Goal: Task Accomplishment & Management: Use online tool/utility

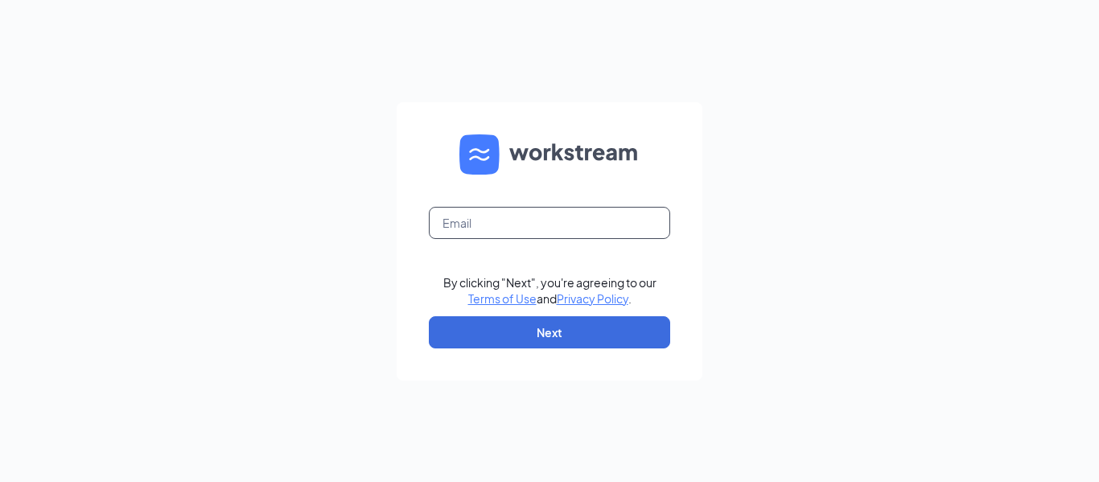
click at [467, 220] on input "text" at bounding box center [549, 223] width 241 height 32
type input "bailey3730@charter.net"
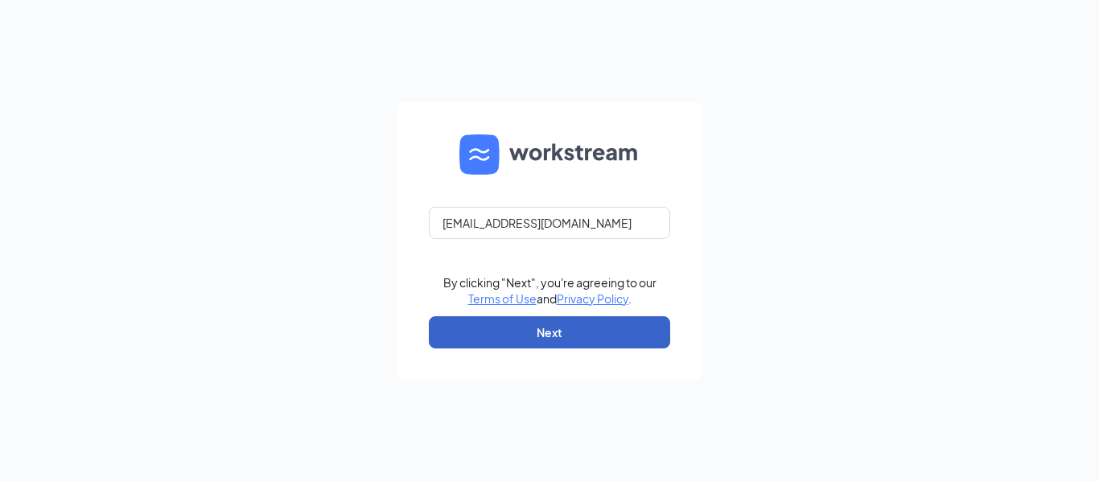
click at [527, 339] on button "Next" at bounding box center [549, 332] width 241 height 32
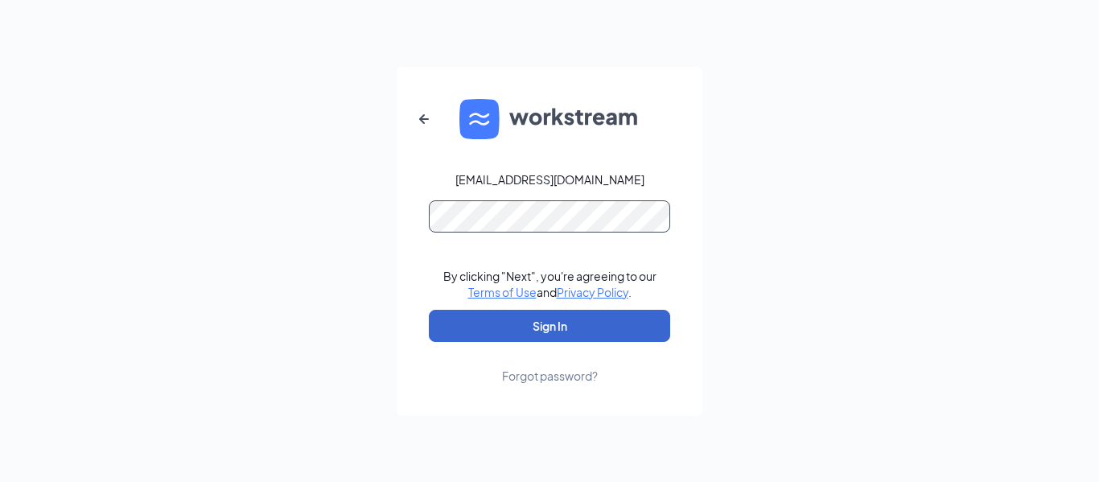
click at [429, 310] on button "Sign In" at bounding box center [549, 326] width 241 height 32
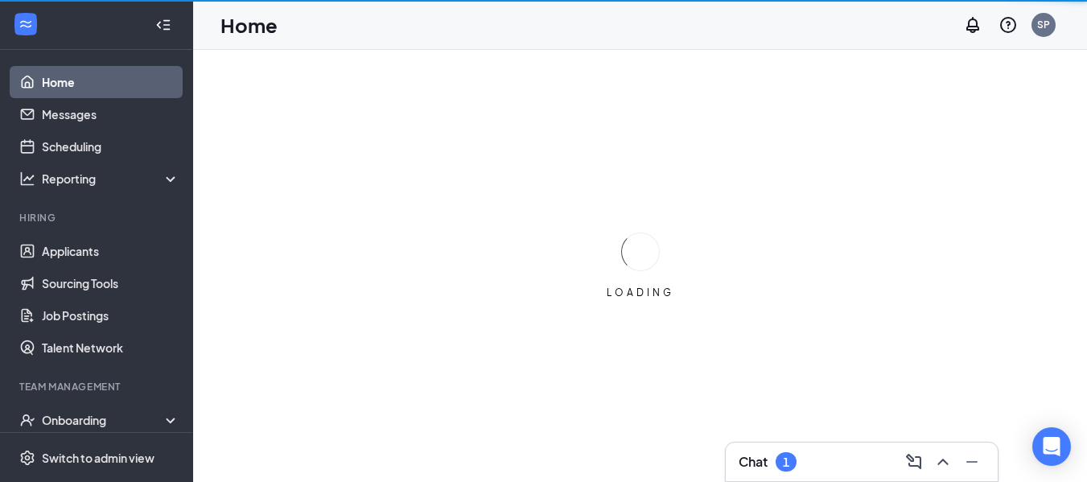
scroll to position [79, 0]
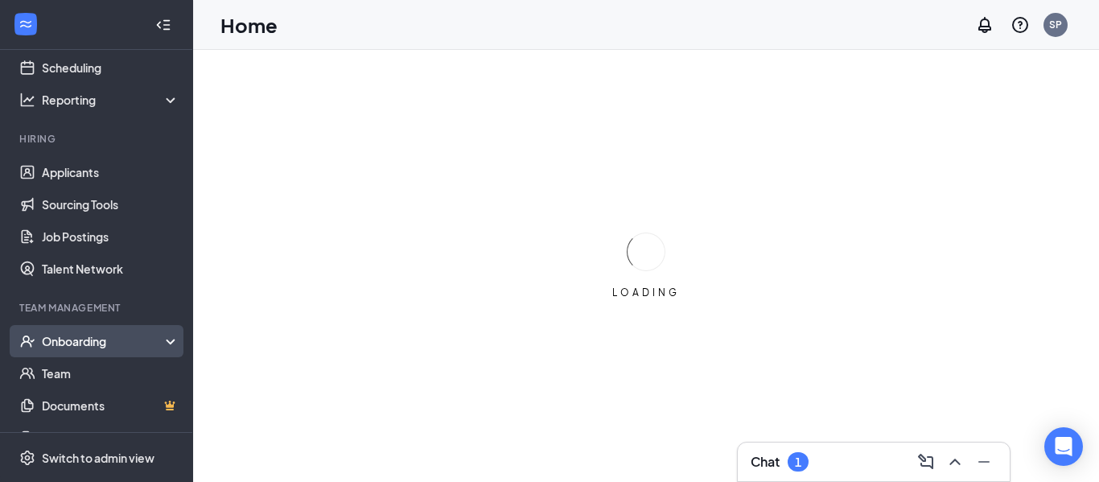
click at [61, 336] on div "Onboarding" at bounding box center [104, 341] width 124 height 16
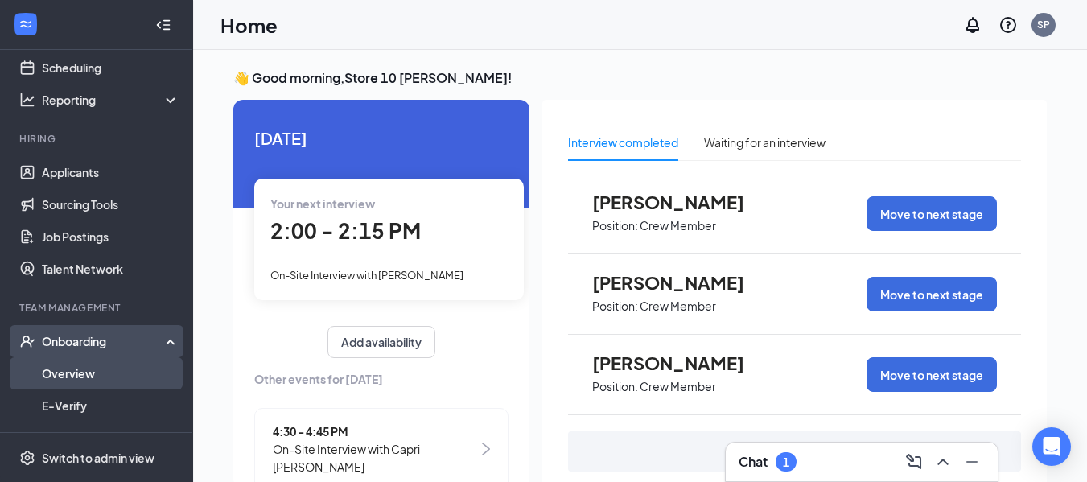
click at [56, 388] on link "Overview" at bounding box center [111, 373] width 138 height 32
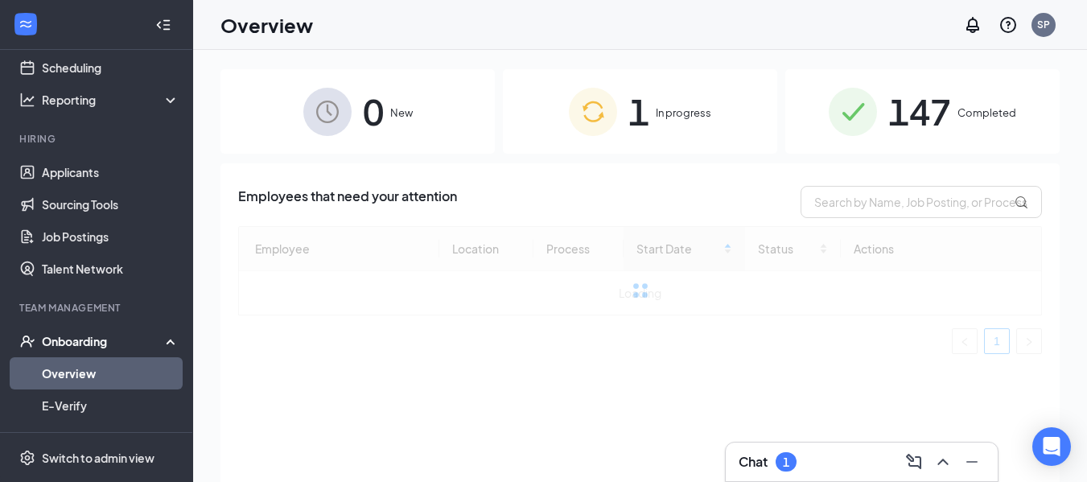
click at [563, 72] on div "1 In progress" at bounding box center [640, 111] width 274 height 84
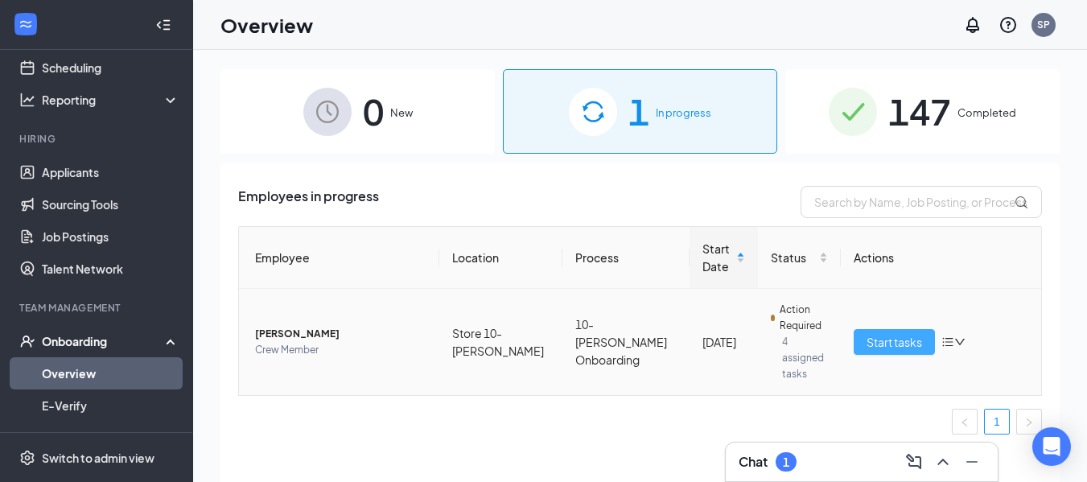
click at [870, 333] on span "Start tasks" at bounding box center [894, 342] width 56 height 18
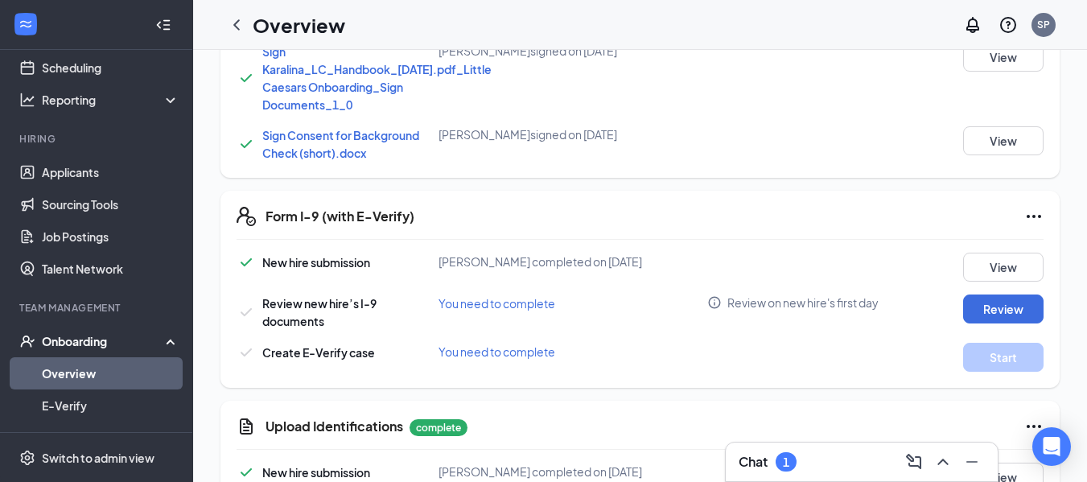
scroll to position [569, 0]
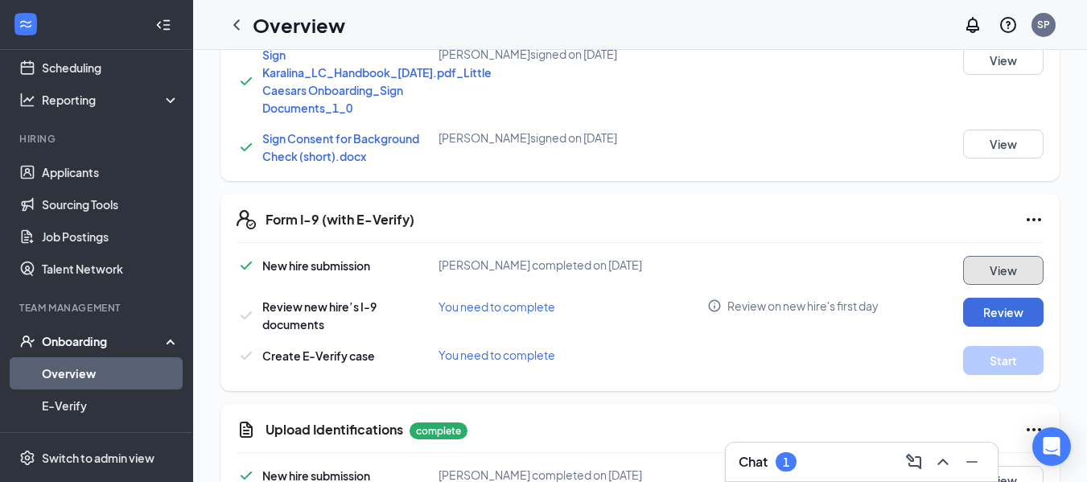
click at [972, 276] on button "View" at bounding box center [1003, 270] width 80 height 29
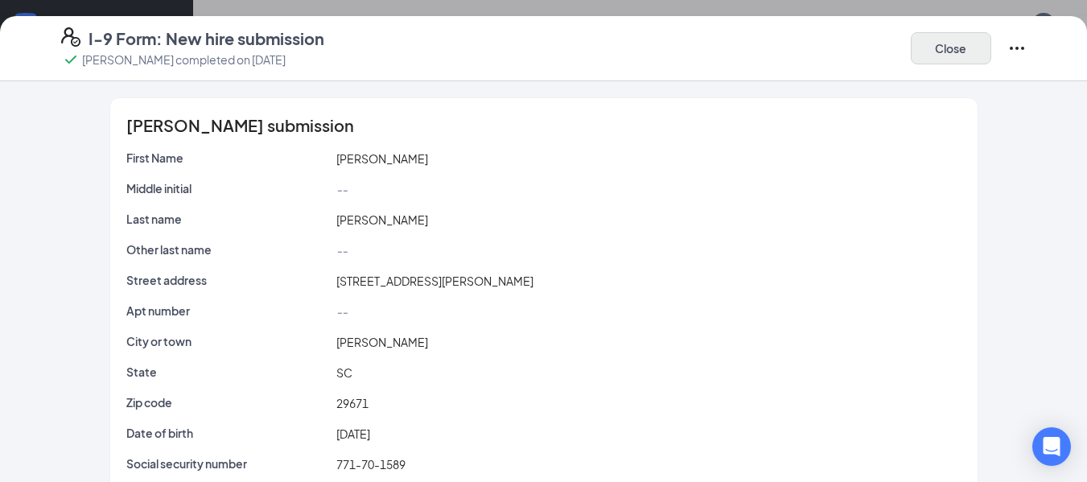
click at [933, 51] on button "Close" at bounding box center [951, 48] width 80 height 32
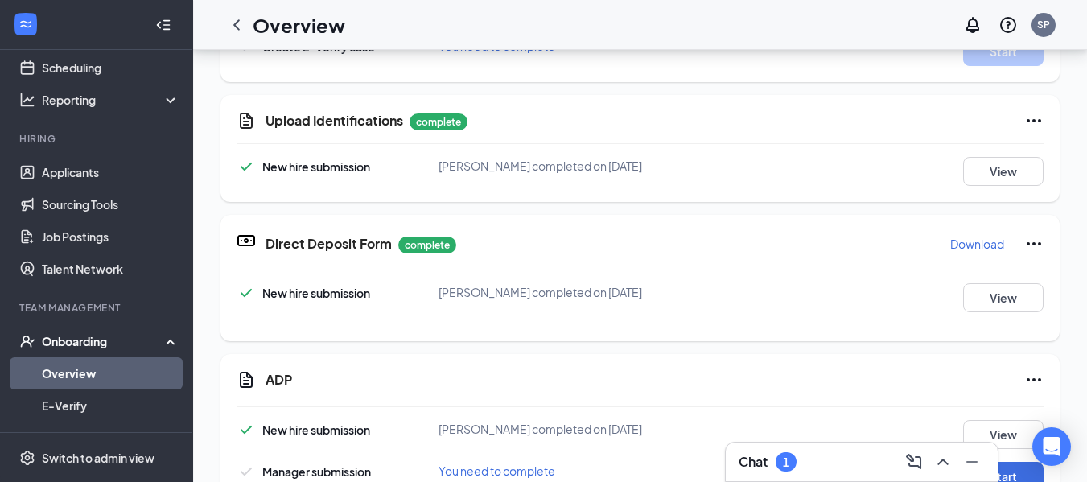
scroll to position [321, 0]
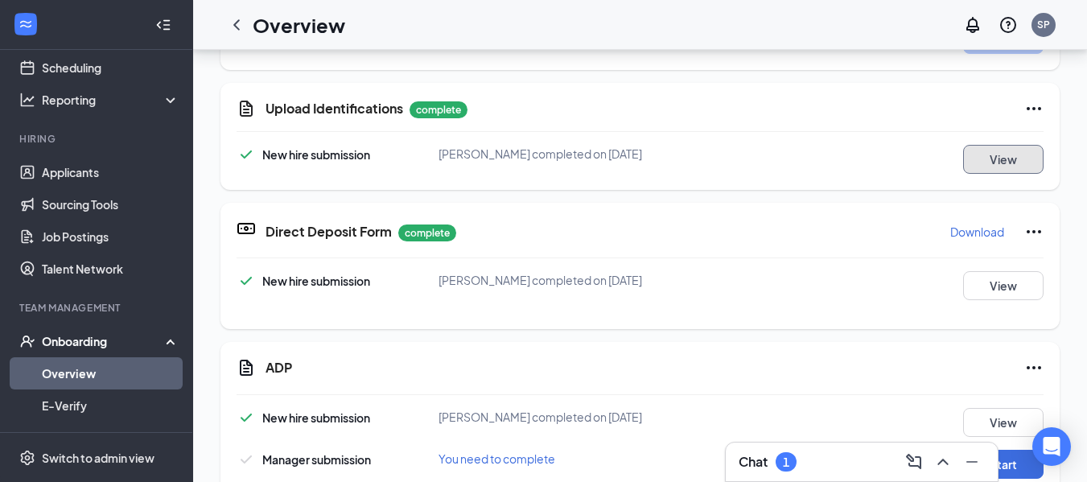
click at [972, 161] on button "View" at bounding box center [1003, 159] width 80 height 29
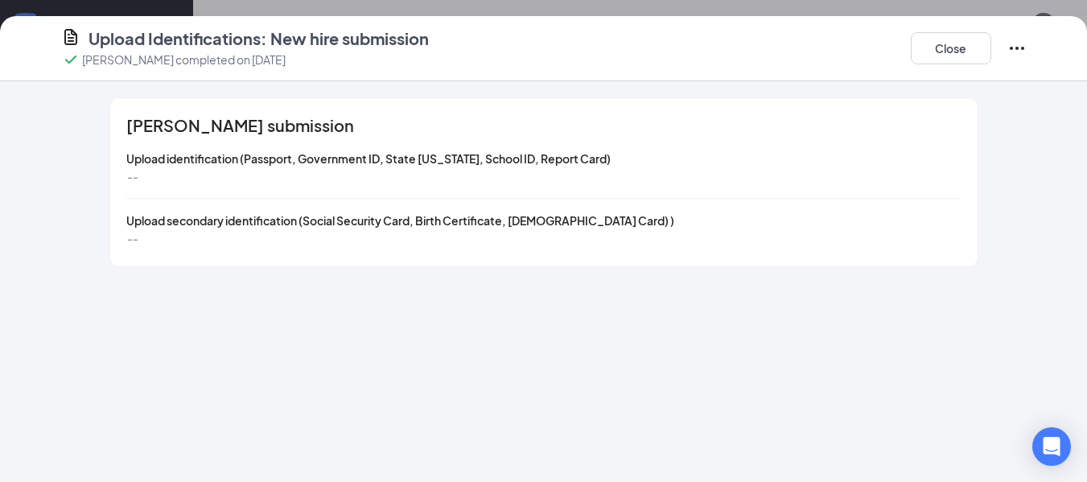
scroll to position [56, 0]
click at [911, 53] on button "Close" at bounding box center [951, 48] width 80 height 32
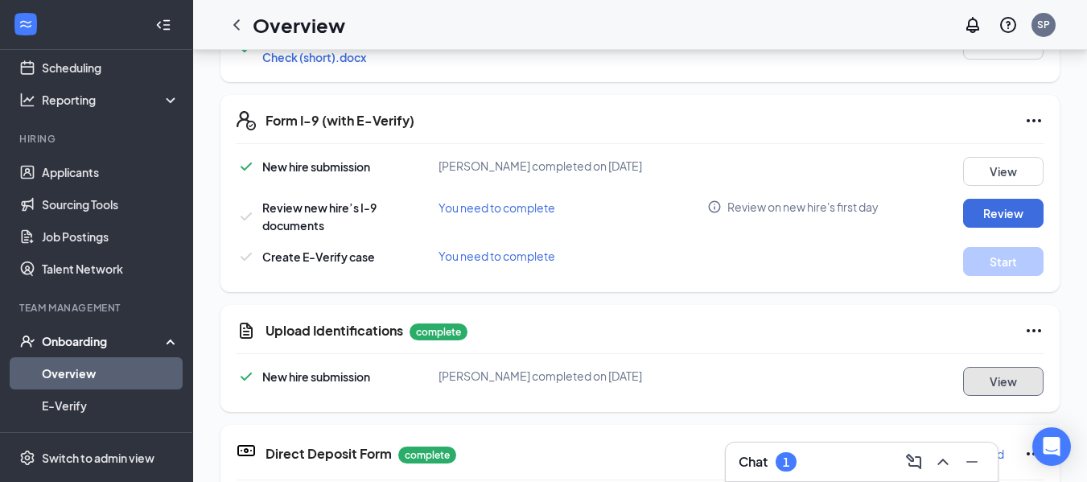
scroll to position [658, 0]
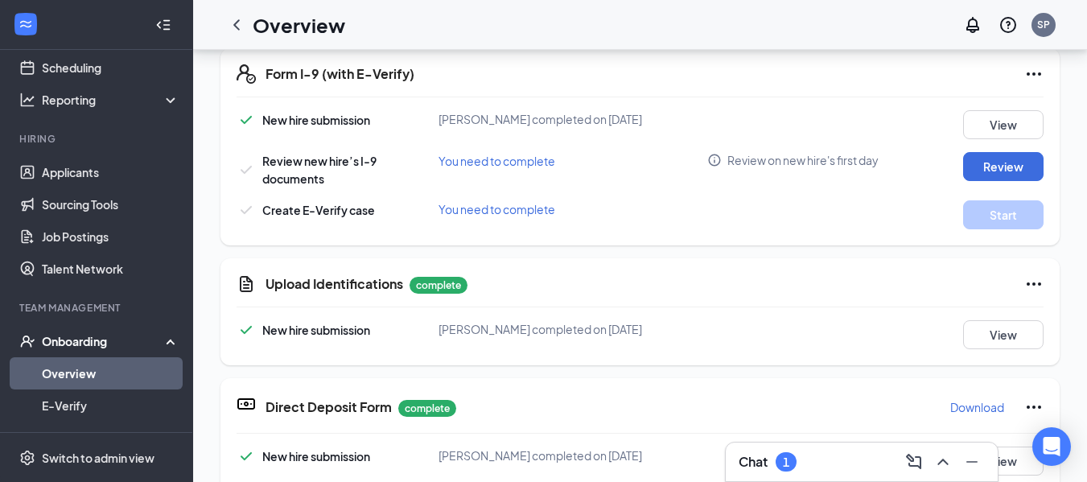
click at [1026, 284] on icon "Ellipses" at bounding box center [1033, 283] width 14 height 3
click at [979, 327] on button "Restart" at bounding box center [990, 317] width 64 height 26
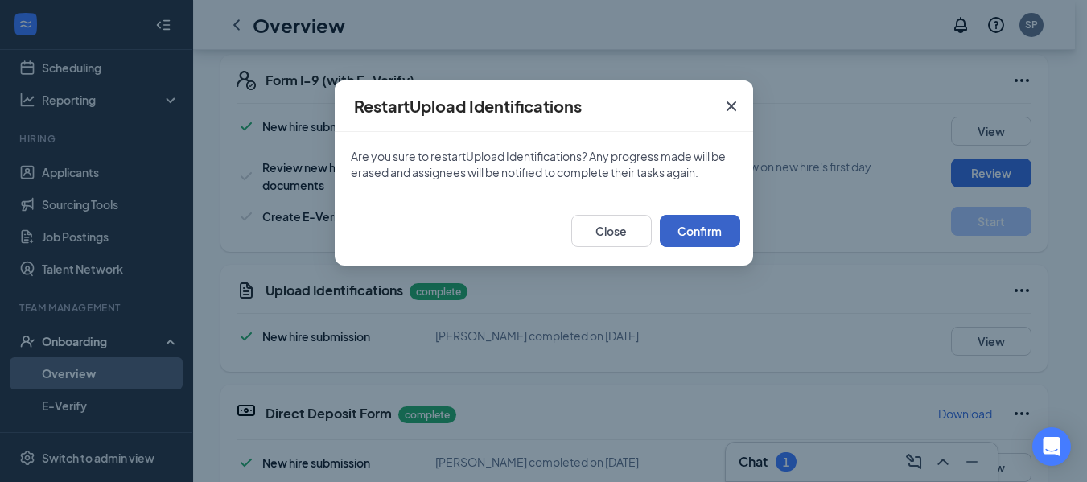
click at [708, 235] on button "Confirm" at bounding box center [700, 231] width 80 height 32
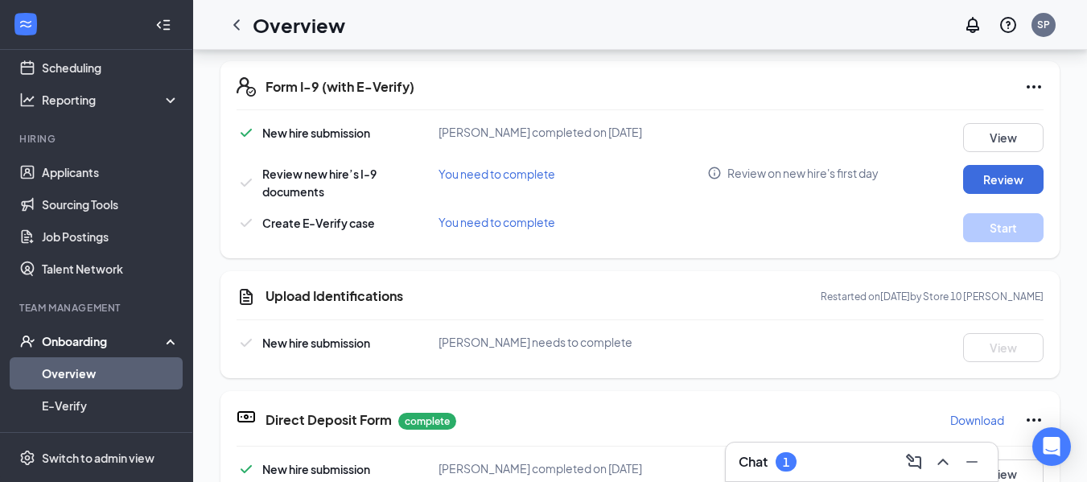
scroll to position [658, 0]
